Goal: Task Accomplishment & Management: Use online tool/utility

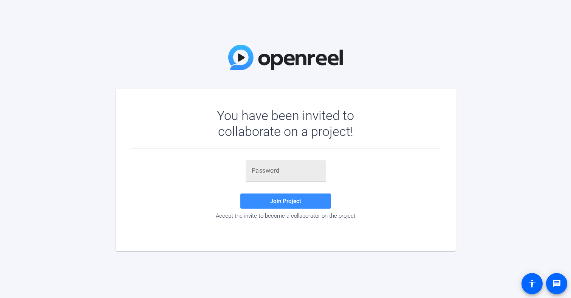
click at [257, 169] on input "text" at bounding box center [286, 170] width 68 height 9
paste input "YHG~4e"
type input "YHG~4e"
click at [290, 205] on span at bounding box center [286, 201] width 91 height 18
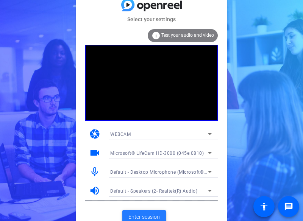
click at [150, 215] on span "Enter session" at bounding box center [143, 217] width 31 height 8
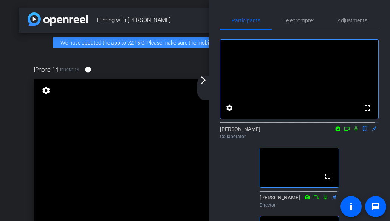
click at [353, 131] on icon at bounding box center [356, 128] width 6 height 5
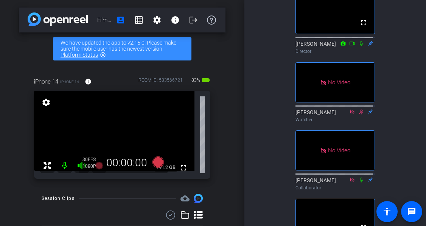
scroll to position [38, 0]
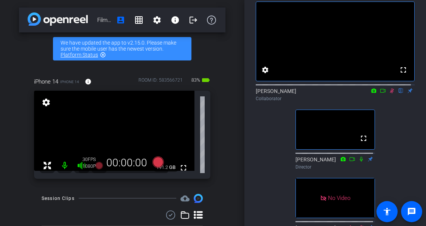
click at [380, 93] on icon at bounding box center [383, 90] width 6 height 5
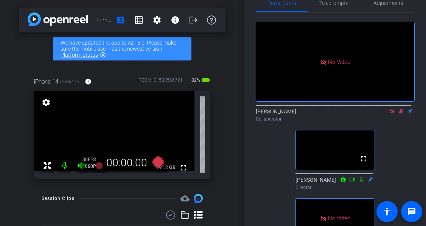
scroll to position [0, 0]
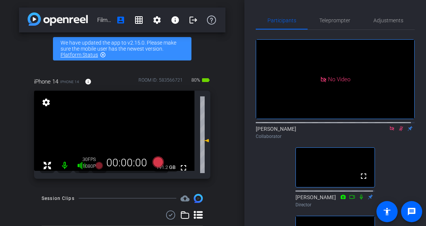
click at [399, 131] on icon at bounding box center [401, 128] width 6 height 5
click at [389, 131] on icon at bounding box center [392, 128] width 6 height 5
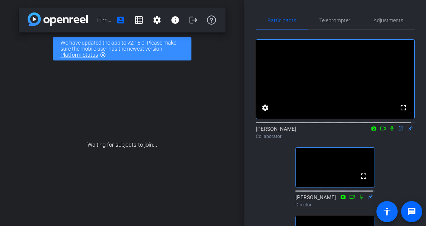
click at [387, 210] on mat-icon "accessibility" at bounding box center [386, 211] width 9 height 9
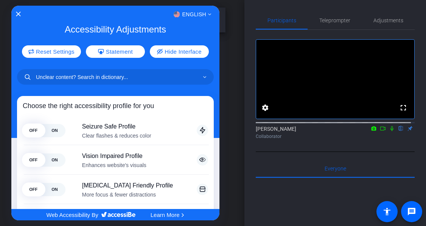
click at [388, 211] on div at bounding box center [213, 113] width 426 height 226
